Goal: Information Seeking & Learning: Learn about a topic

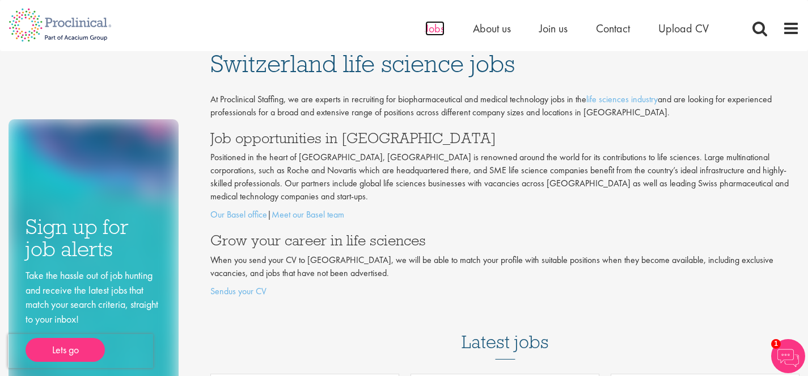
click at [434, 30] on span "Jobs" at bounding box center [435, 28] width 19 height 15
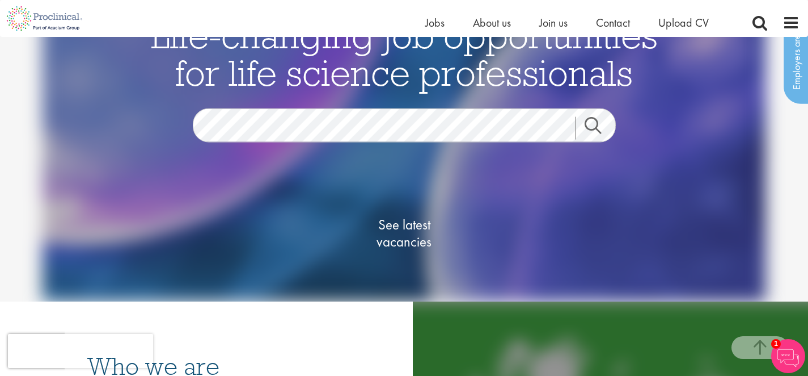
scroll to position [182, 0]
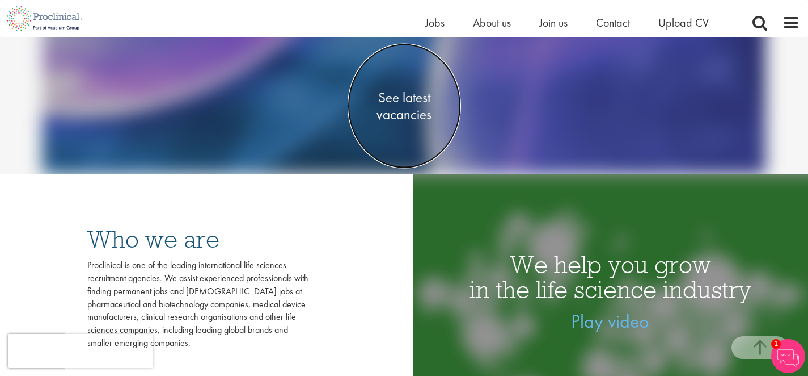
click at [400, 103] on span "See latest vacancies" at bounding box center [404, 106] width 113 height 34
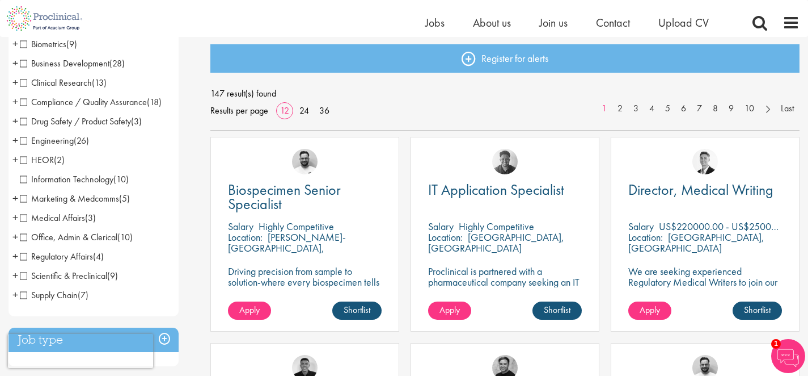
scroll to position [124, 0]
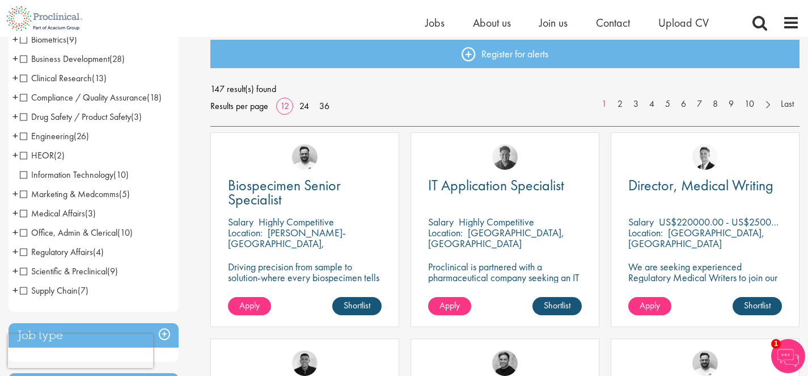
click at [23, 193] on span "Marketing & Medcomms" at bounding box center [69, 194] width 99 height 12
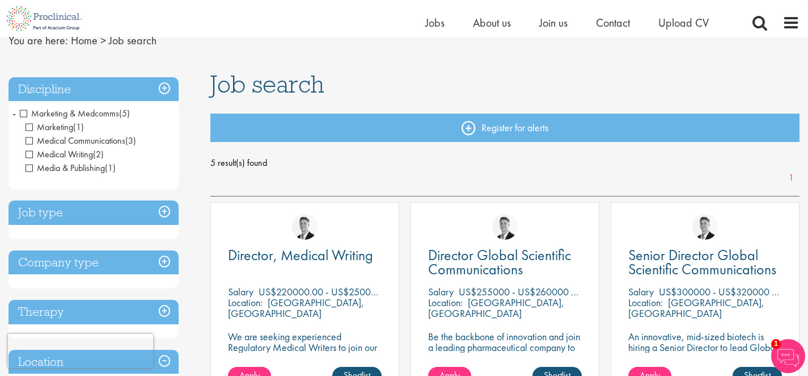
scroll to position [12, 0]
